Goal: Find specific page/section: Find specific page/section

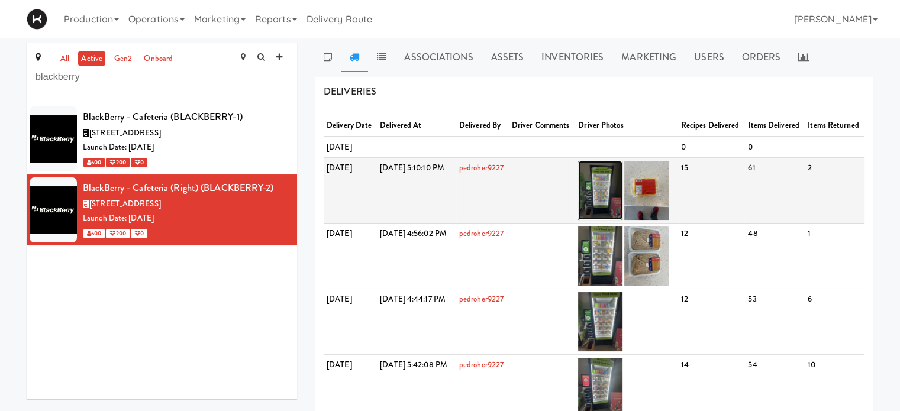
click at [623, 220] on img at bounding box center [600, 190] width 44 height 59
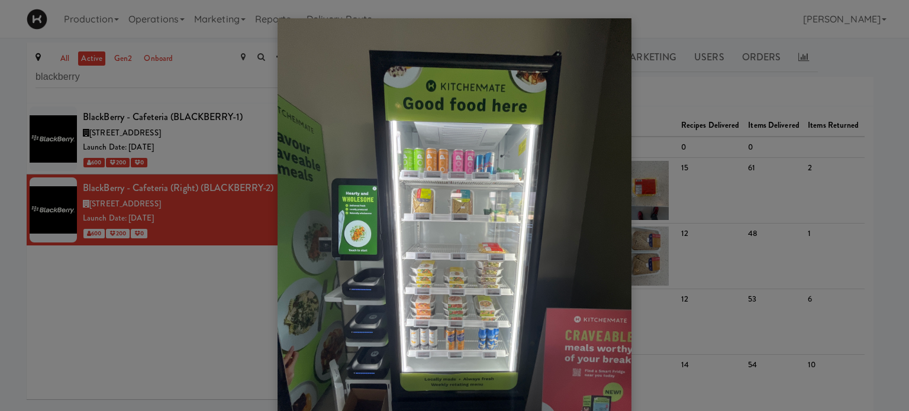
click at [215, 141] on div at bounding box center [454, 205] width 909 height 411
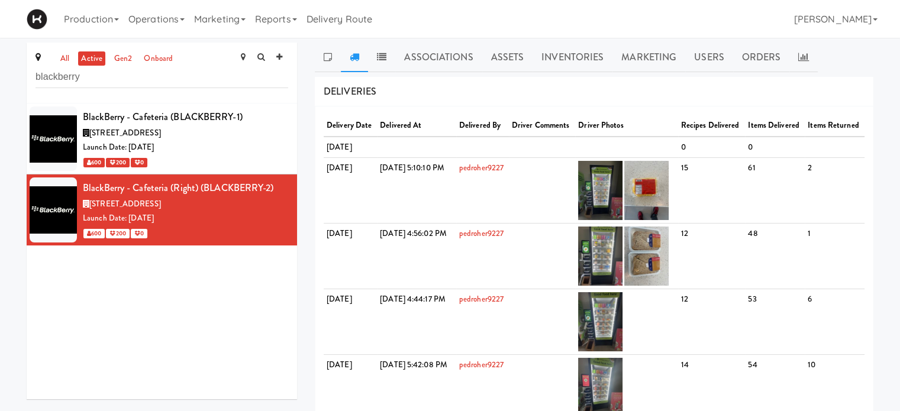
click at [215, 141] on div "Launch Date: [DATE]" at bounding box center [185, 147] width 205 height 15
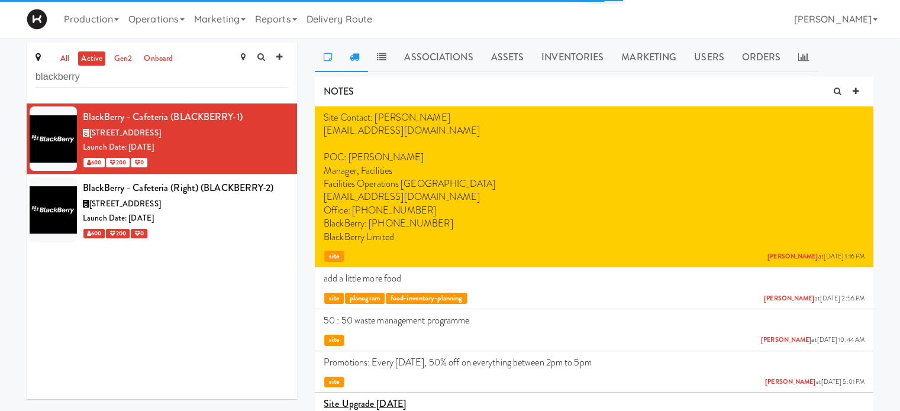
click at [355, 54] on icon at bounding box center [354, 56] width 9 height 9
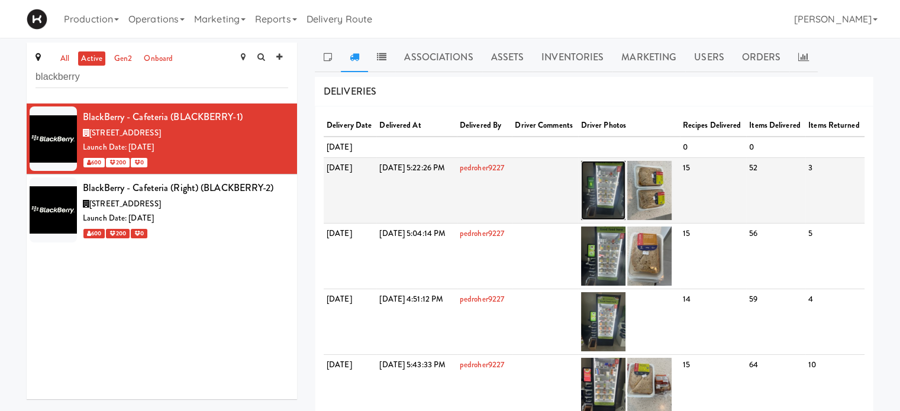
click at [626, 216] on img at bounding box center [603, 190] width 44 height 59
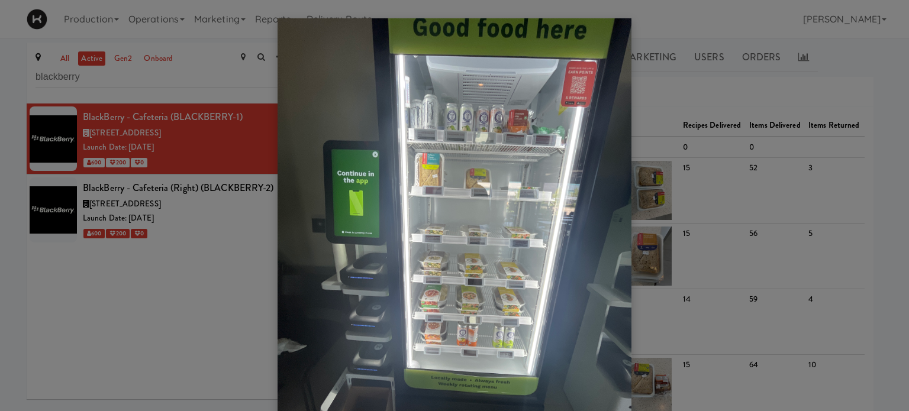
click at [695, 89] on div at bounding box center [454, 205] width 909 height 411
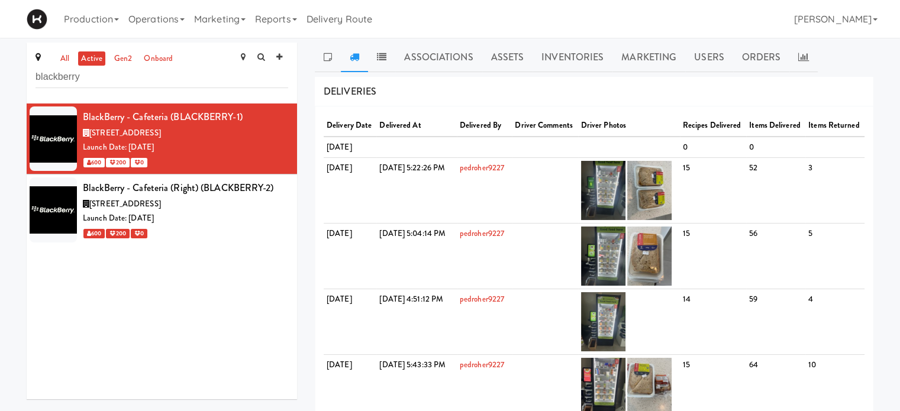
click at [118, 82] on input "blackberry" at bounding box center [162, 77] width 253 height 22
type input "b"
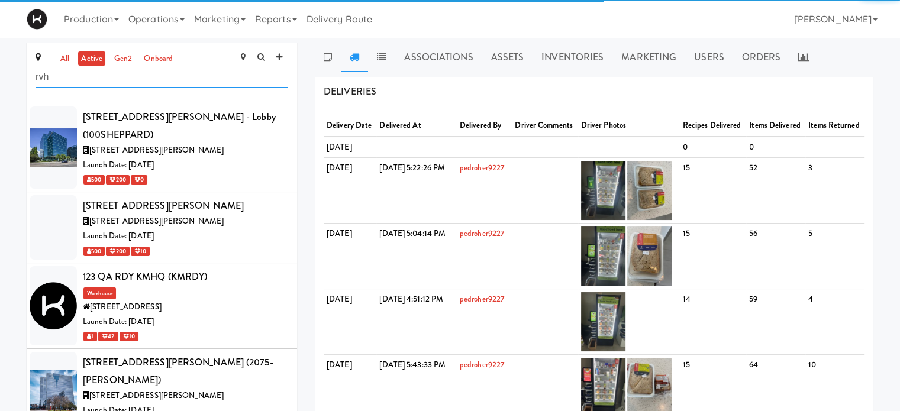
type input "rvh"
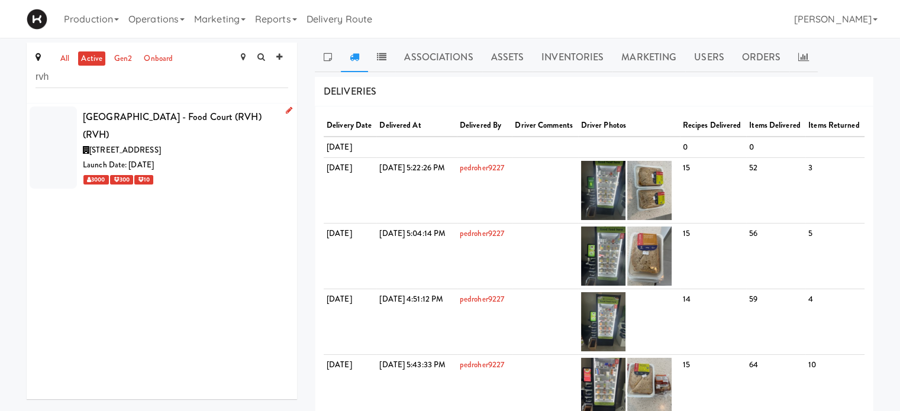
click at [228, 134] on div "[GEOGRAPHIC_DATA] - Food Court (RVH) (RVH)" at bounding box center [185, 125] width 205 height 35
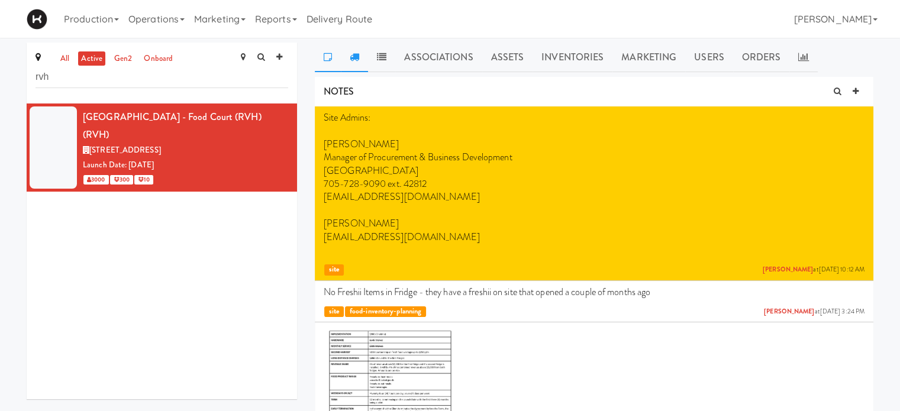
click at [353, 53] on icon at bounding box center [354, 56] width 9 height 9
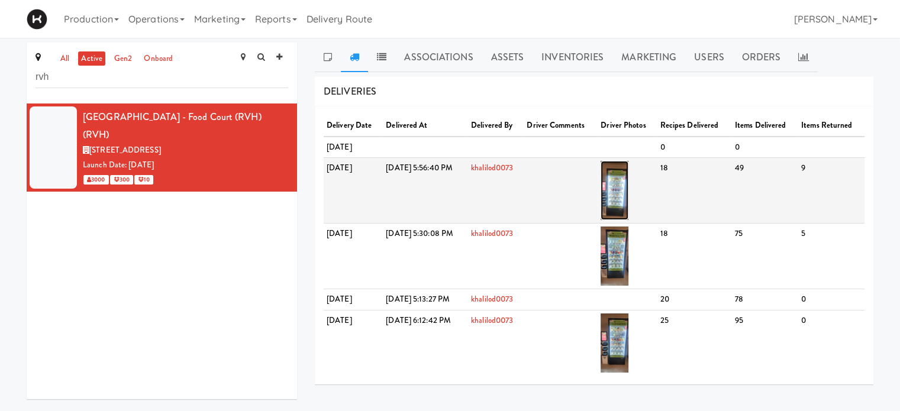
click at [629, 210] on img at bounding box center [615, 190] width 28 height 59
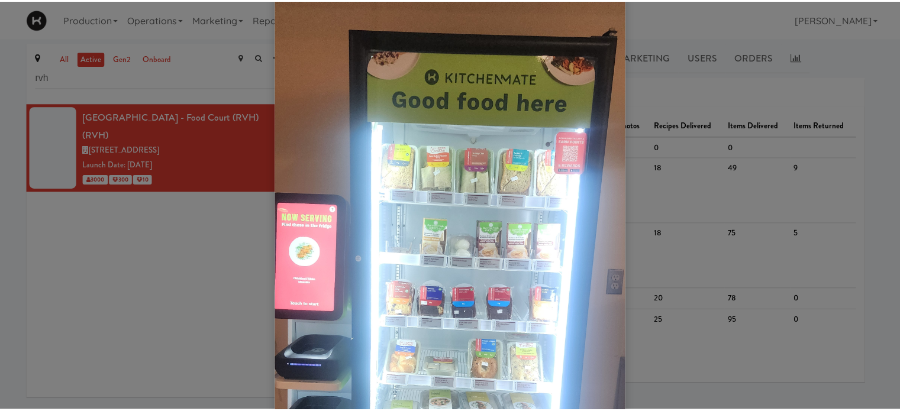
scroll to position [62, 0]
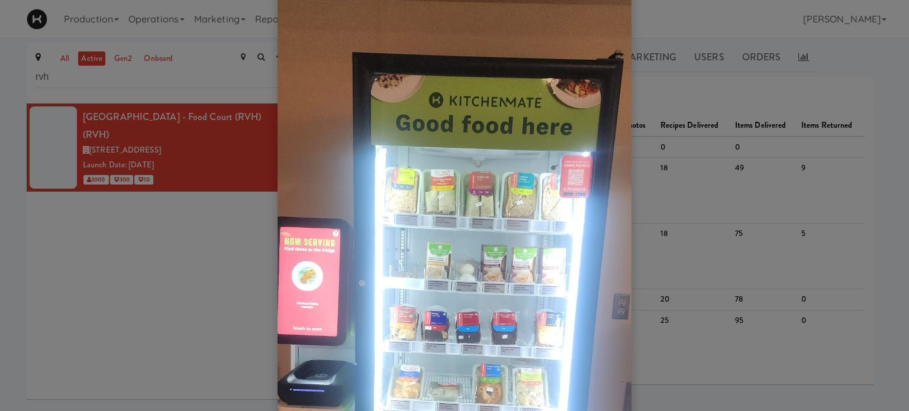
click at [875, 62] on div at bounding box center [454, 205] width 909 height 411
